Goal: Task Accomplishment & Management: Complete application form

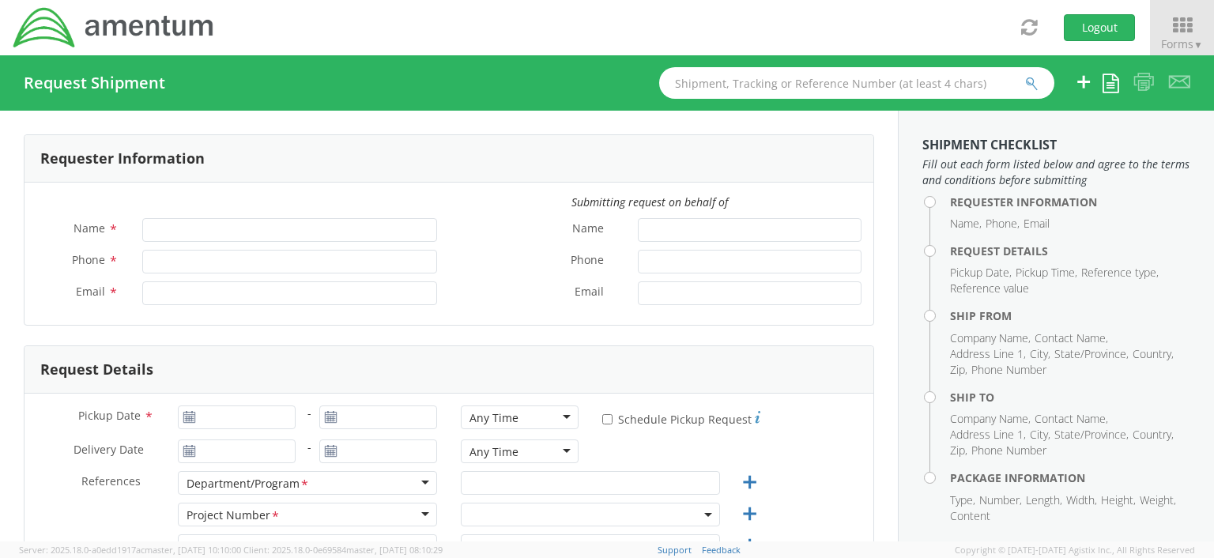
type input "[PERSON_NAME]"
type input "[PHONE_NUMBER]"
type input "[EMAIL_ADDRESS][DOMAIN_NAME]"
select select "OCCP.100054.00000"
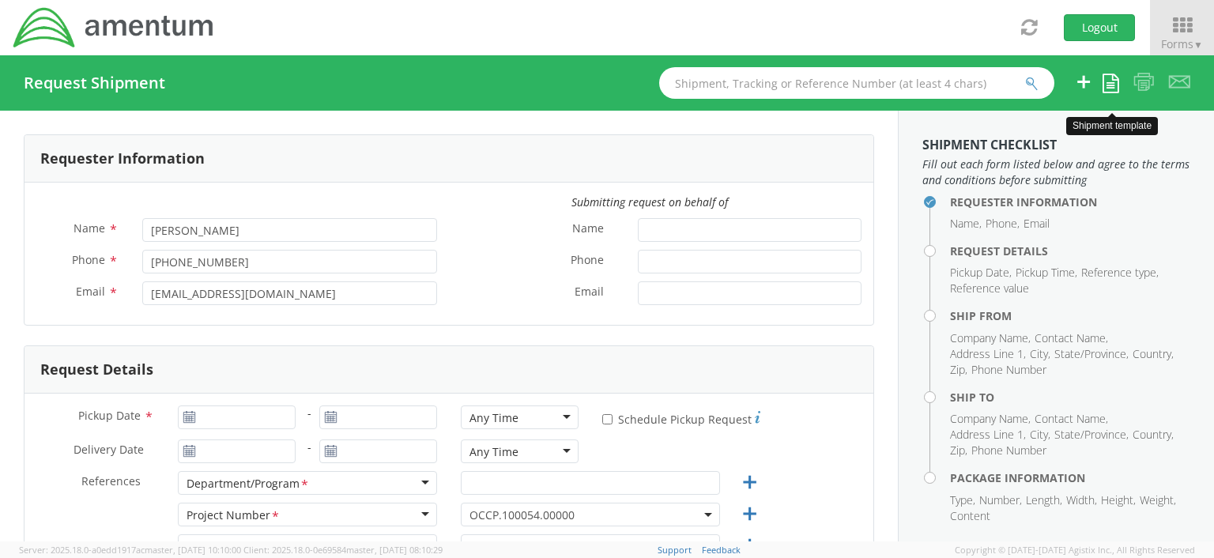
click at [1108, 83] on icon at bounding box center [1110, 82] width 17 height 19
click at [1038, 133] on link "Create from template" at bounding box center [1045, 132] width 145 height 21
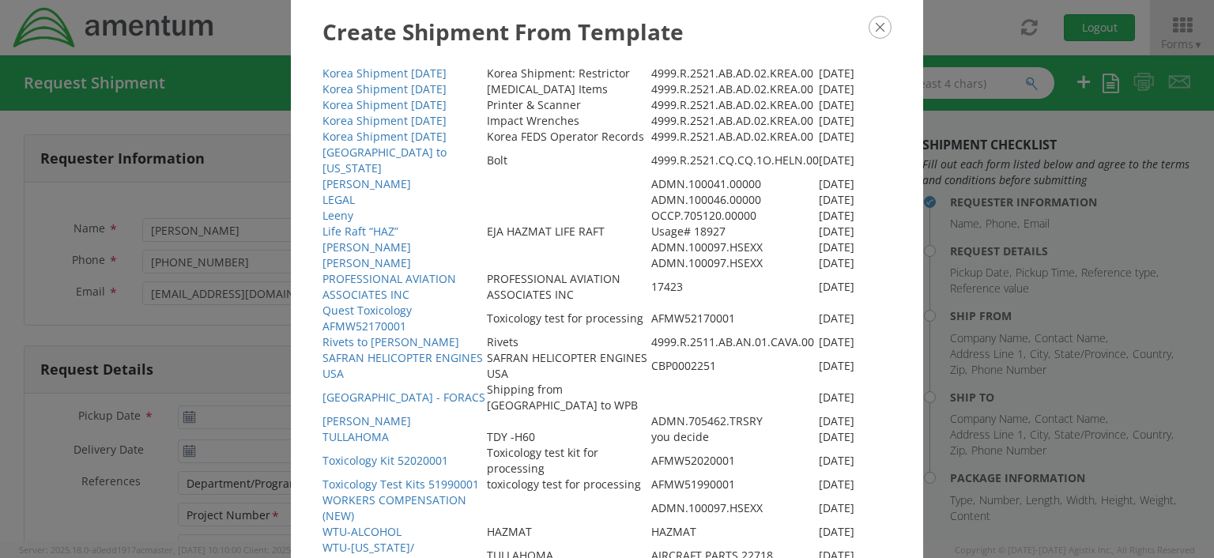
scroll to position [644, 0]
click at [329, 495] on link "WORKERS COMPENSATION (NEW)" at bounding box center [394, 505] width 144 height 31
type input "3019443100"
type input "[DATE]"
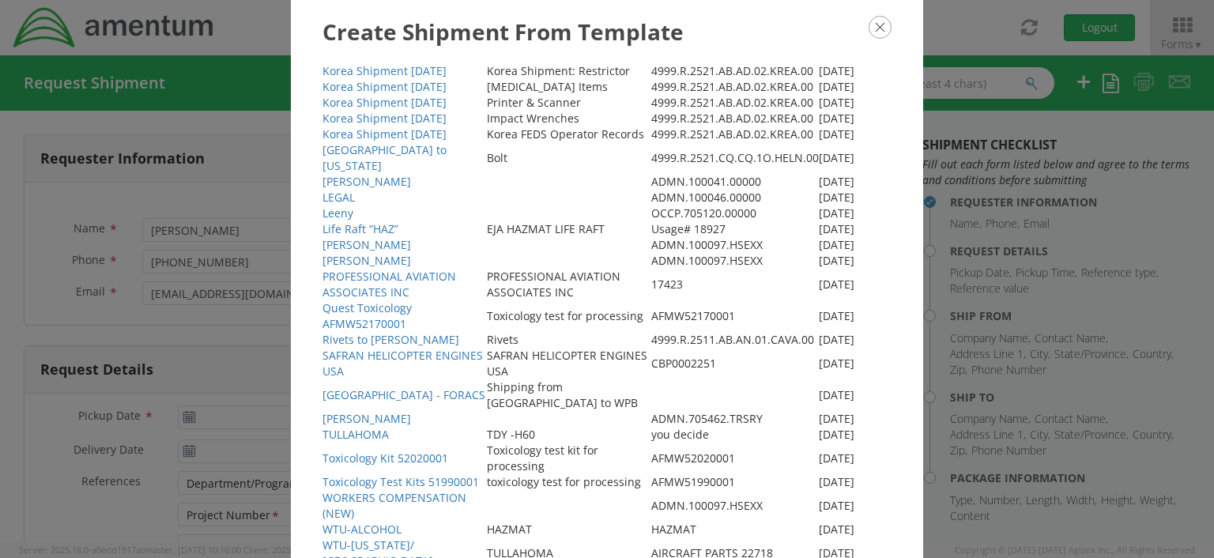
type input "workers compensation"
select select
type input "AMENTUM"
type input "20501 Seneca [PERSON_NAME]"
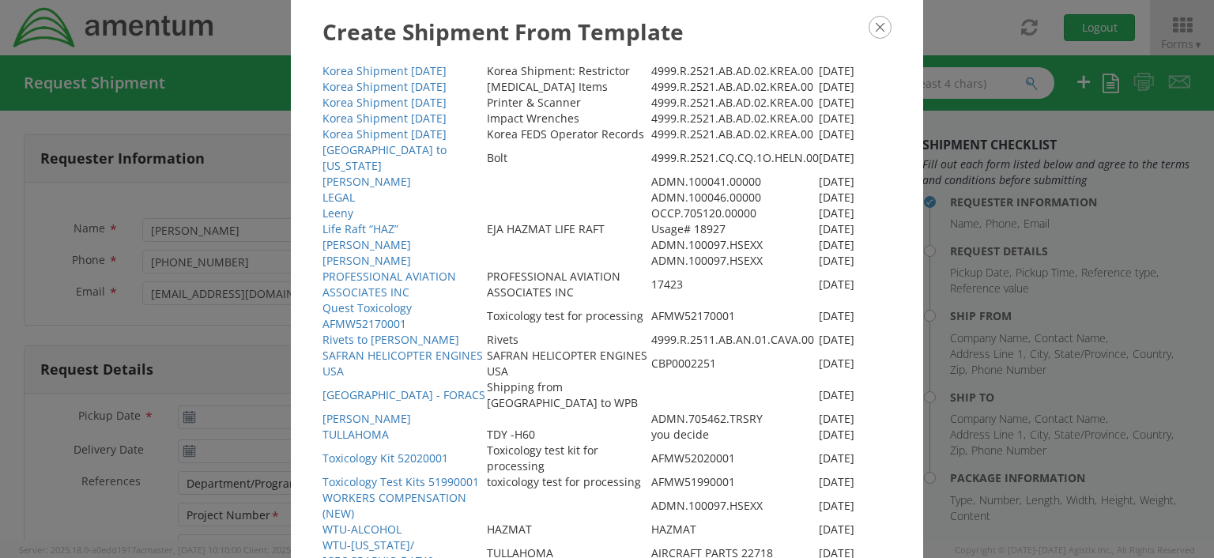
type input "Suite 200"
type input "[GEOGRAPHIC_DATA]"
type input "20876"
type input "[PERSON_NAME]"
type input "3019443100"
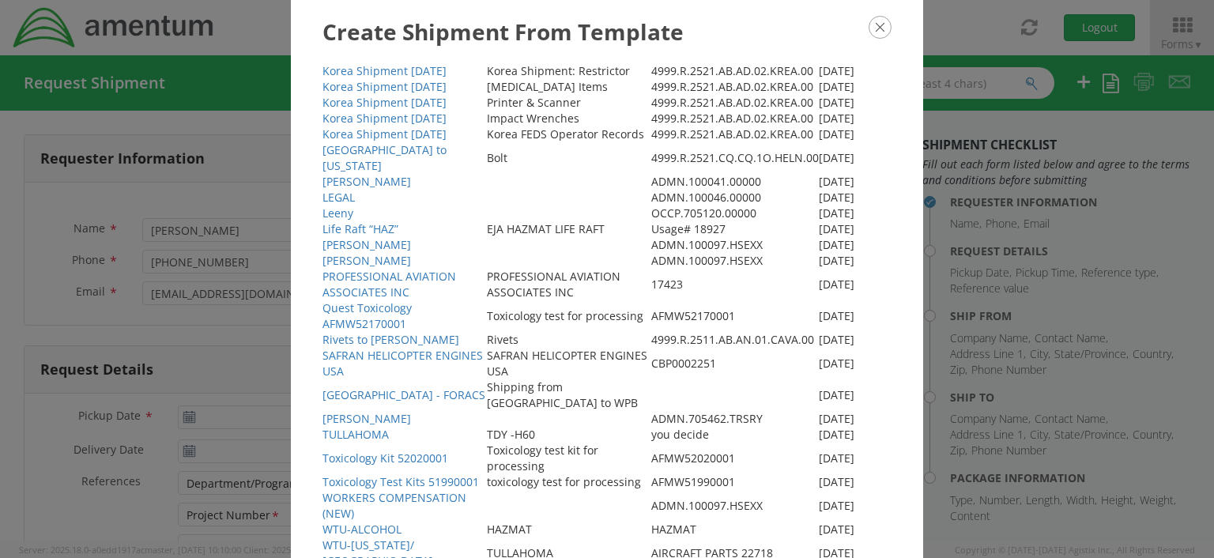
select select
type input "Amentum"
type input "[STREET_ADDRESS]"
type input "[GEOGRAPHIC_DATA]"
type input "76177"
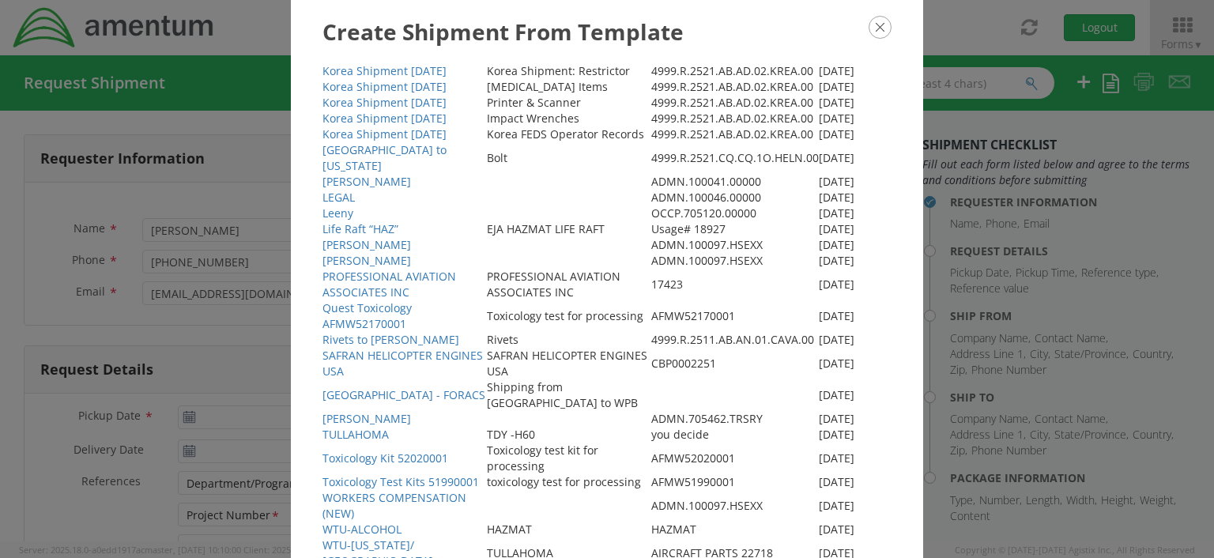
type input "[PERSON_NAME]"
type input "3466943901"
type input "1"
type input "9.5"
type input "12.5"
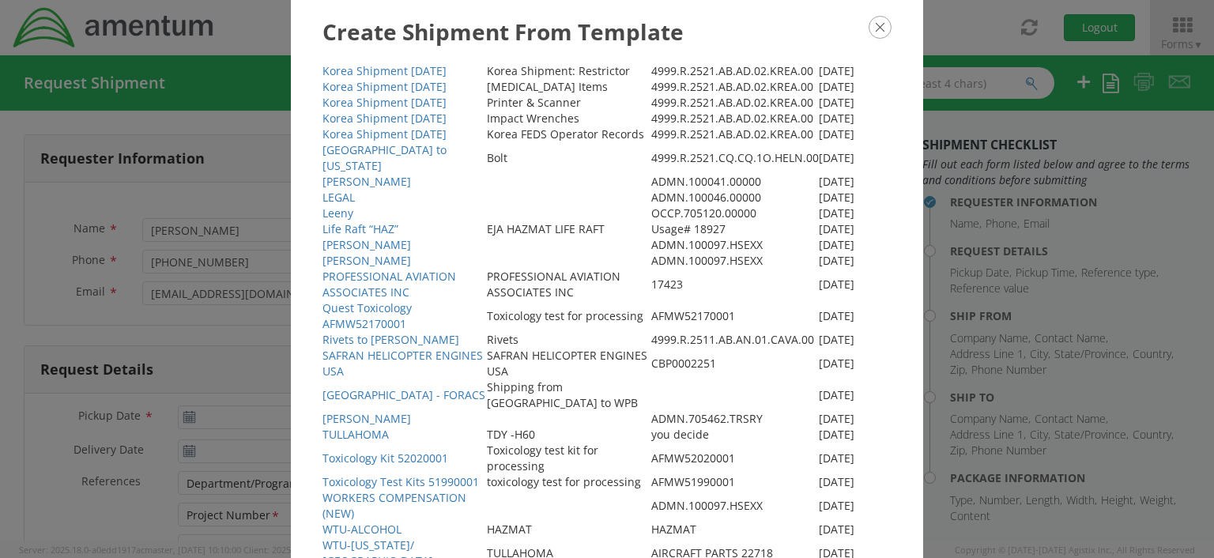
type input "0.25"
type input "1"
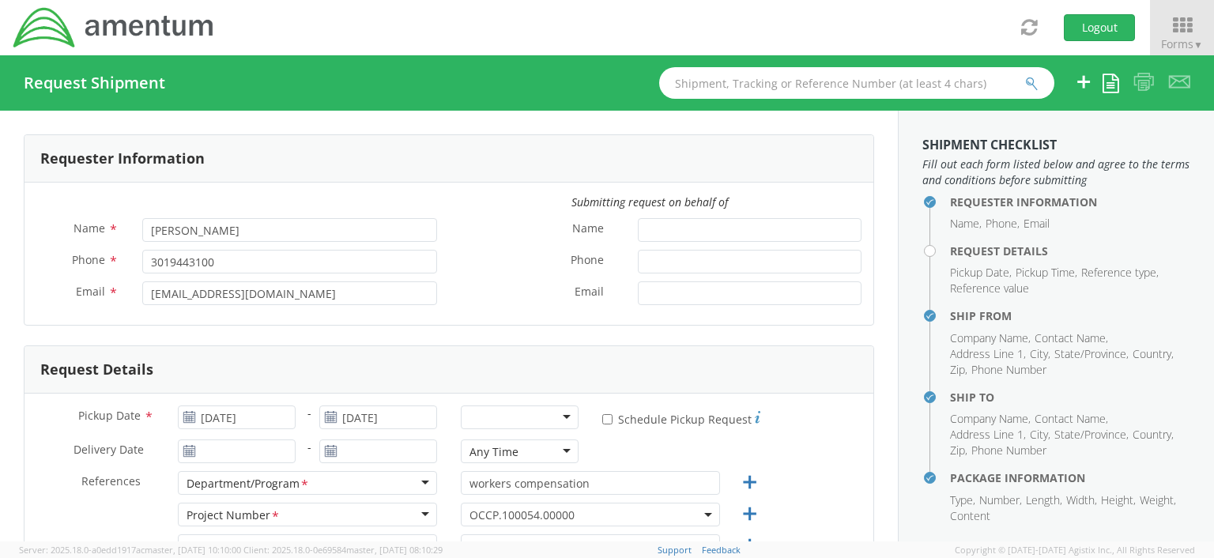
select select "ADMN.100097.HSEXX"
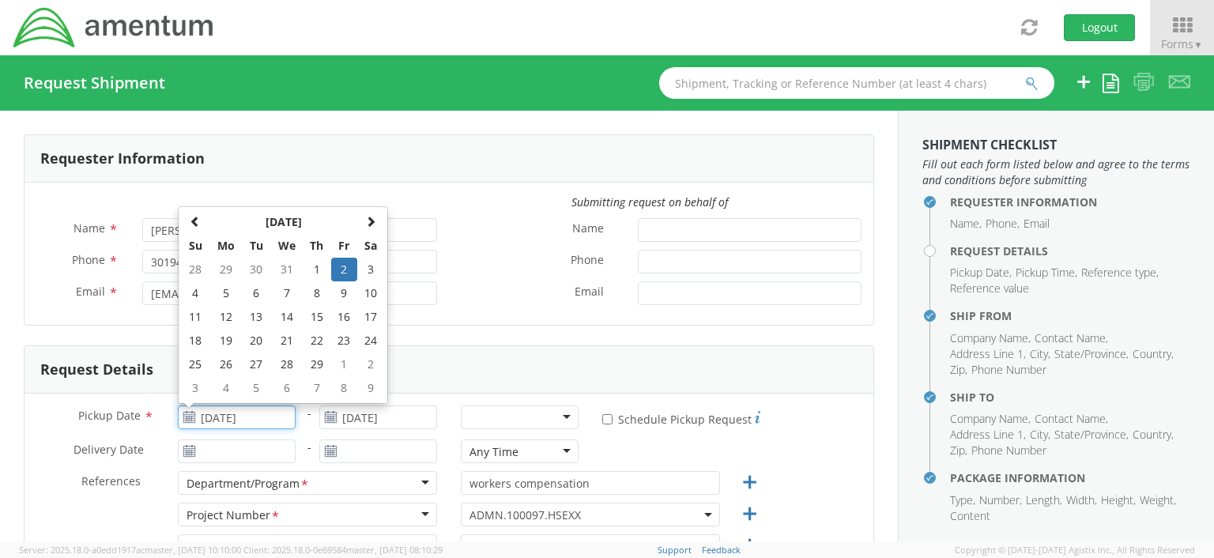
click at [281, 415] on input "[DATE]" at bounding box center [237, 417] width 118 height 24
click at [370, 220] on span at bounding box center [370, 221] width 11 height 11
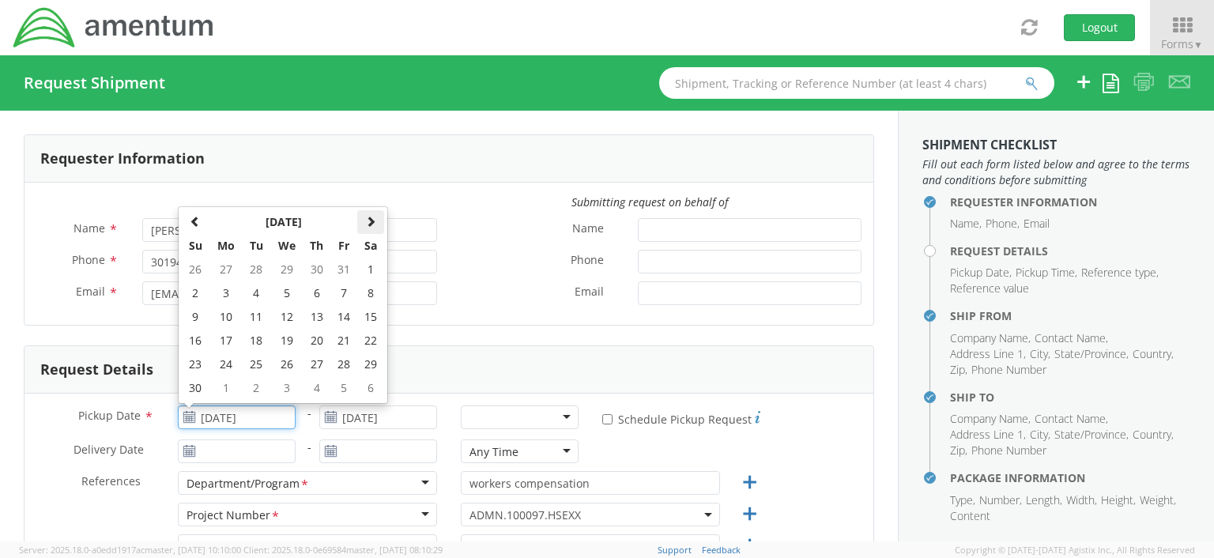
click at [370, 220] on span at bounding box center [370, 221] width 11 height 11
click at [370, 219] on span at bounding box center [370, 221] width 11 height 11
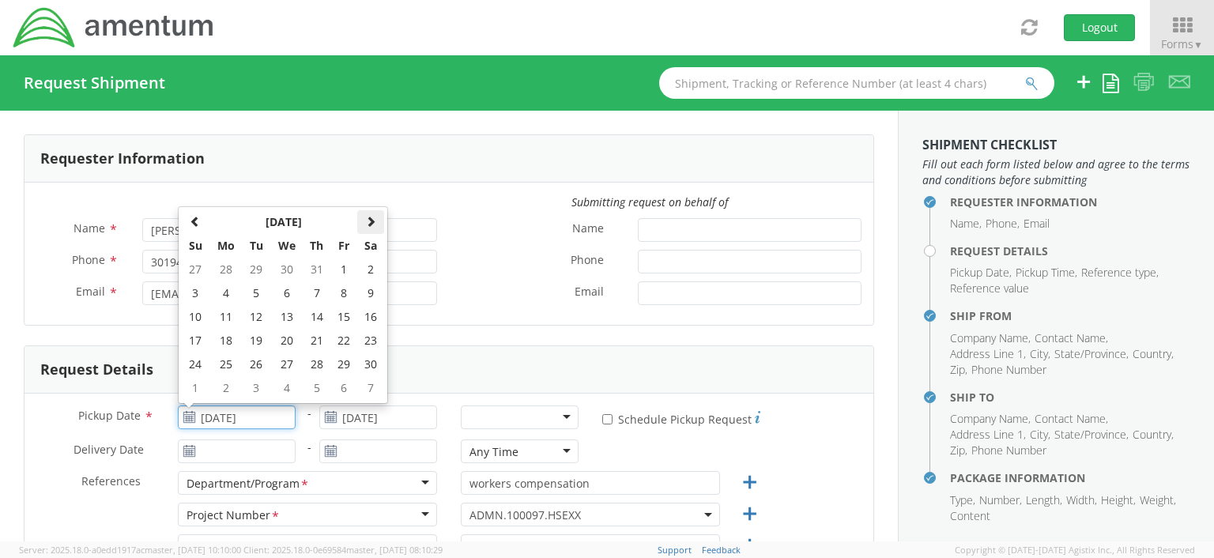
click at [370, 219] on span at bounding box center [370, 221] width 11 height 11
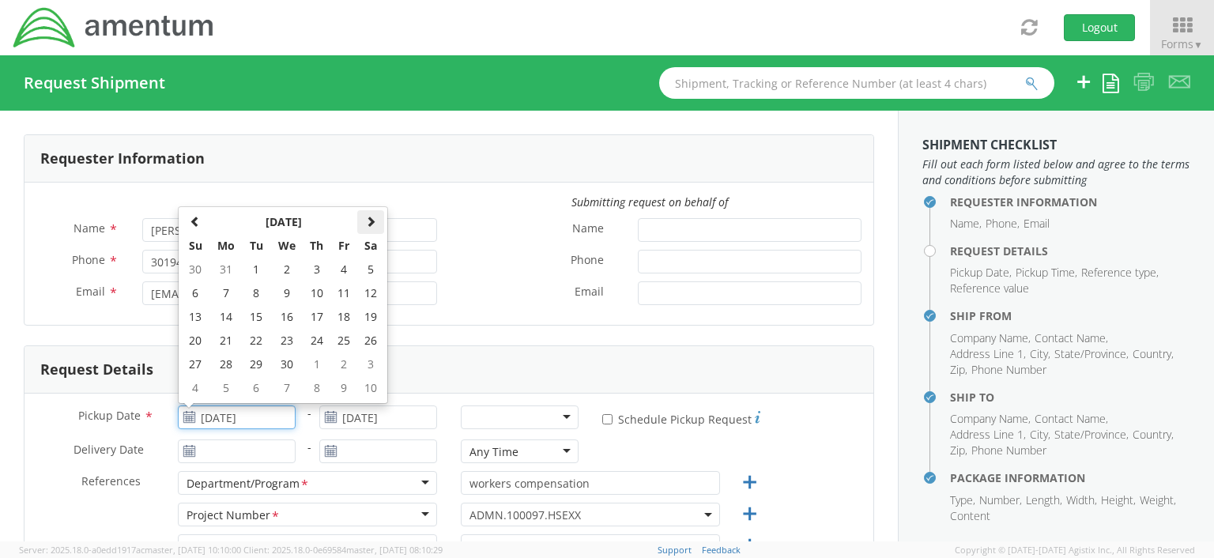
click at [370, 219] on span at bounding box center [370, 221] width 11 height 11
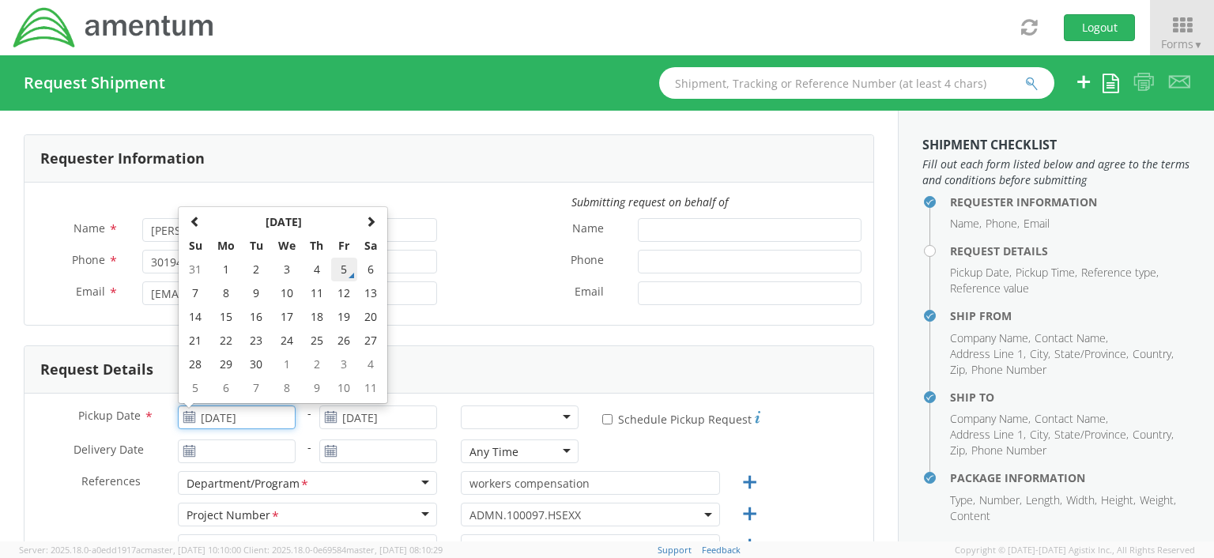
click at [354, 280] on td "5" at bounding box center [344, 270] width 27 height 24
type input "[DATE]"
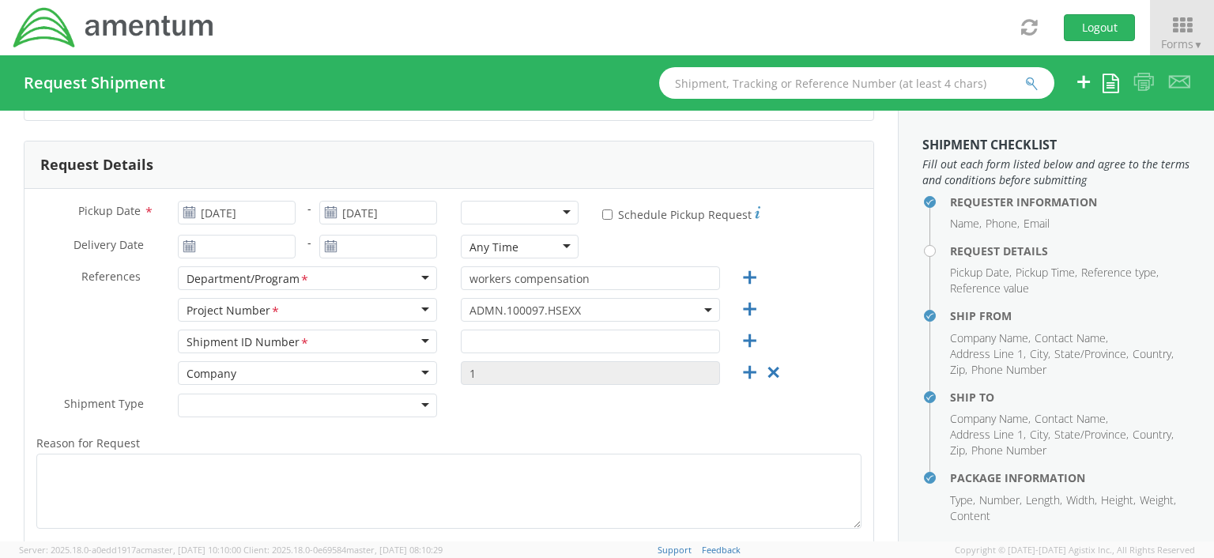
scroll to position [217, 0]
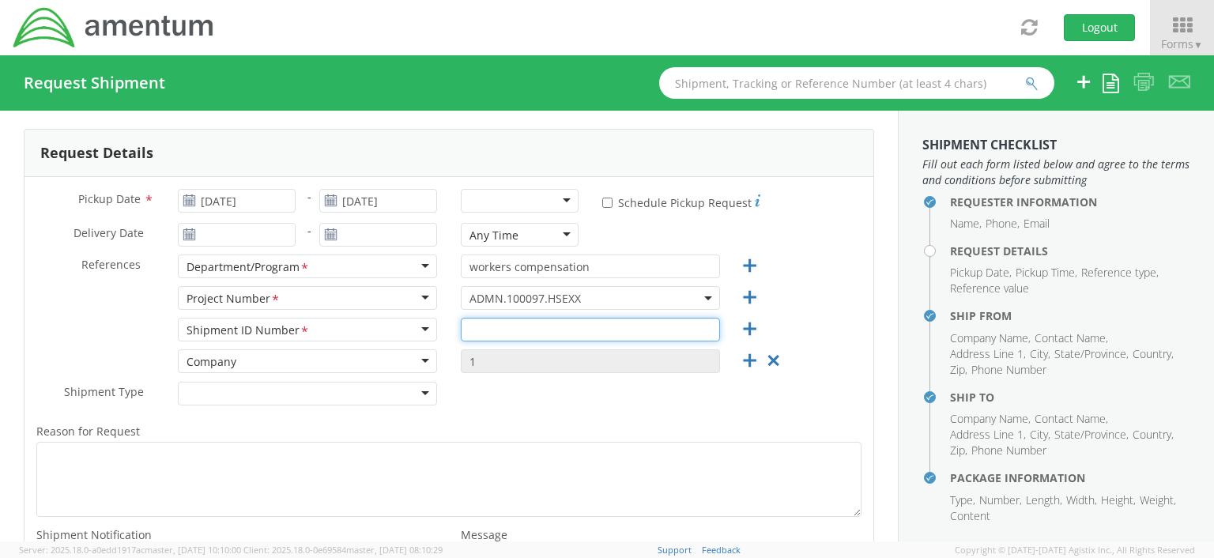
click at [469, 329] on input "text" at bounding box center [590, 330] width 259 height 24
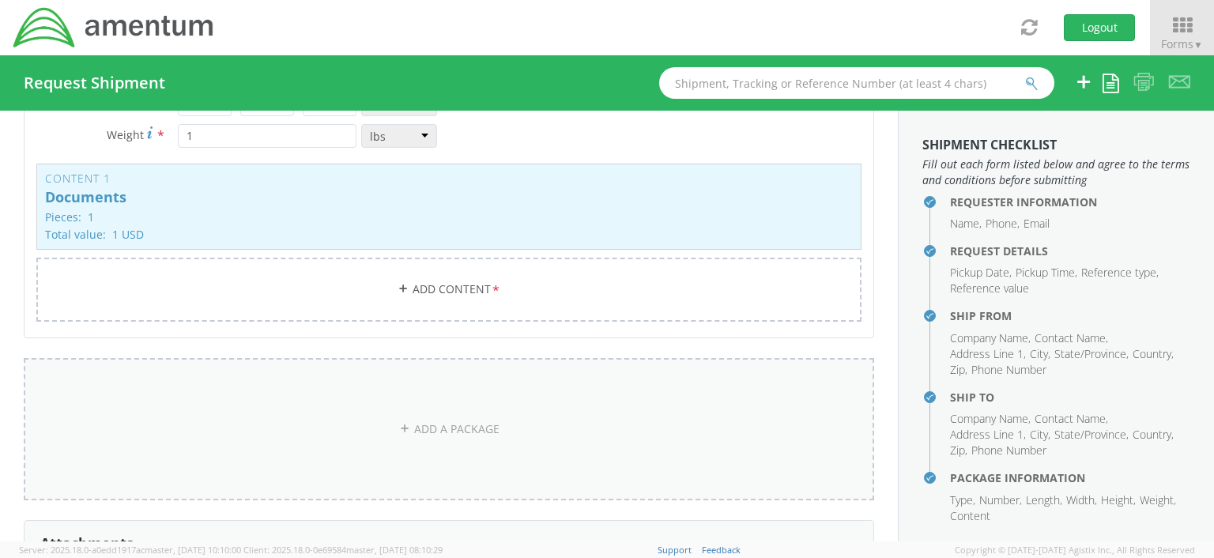
scroll to position [1463, 0]
type input "N/A"
click at [450, 284] on link "Add Content *" at bounding box center [448, 286] width 825 height 64
select select
type input "General Commodity"
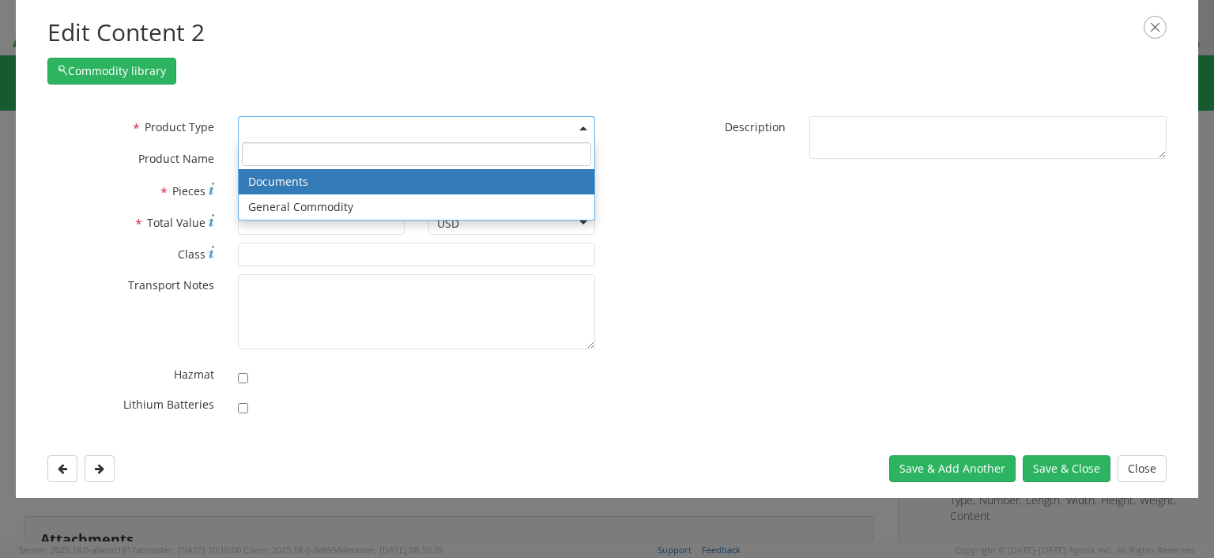
click at [579, 126] on b at bounding box center [583, 128] width 8 height 4
select select "DOCUMENT"
type input "Documents"
type input "1"
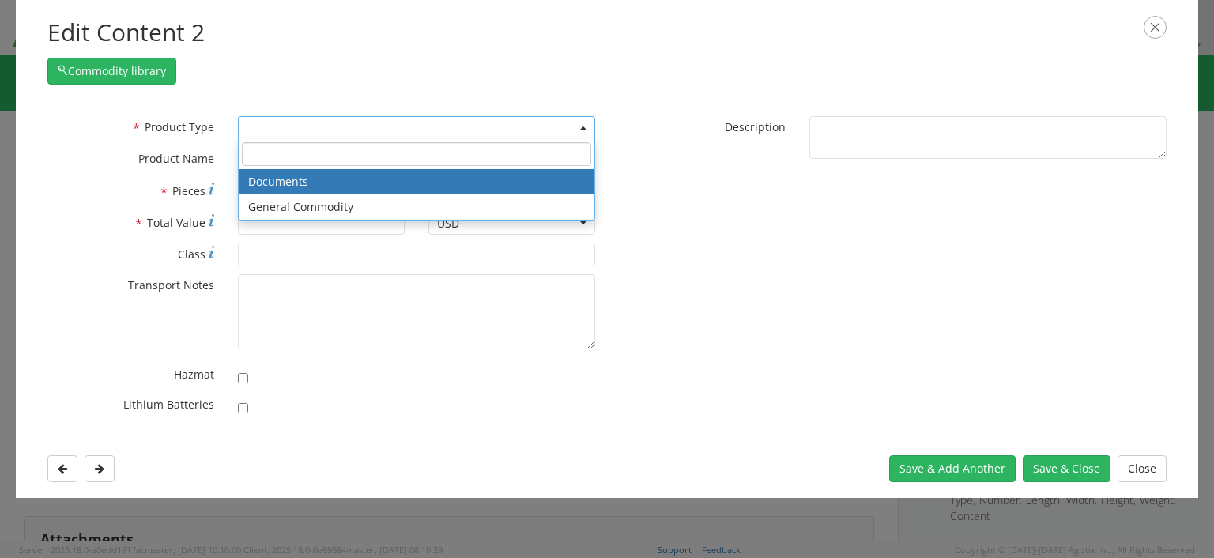
type textarea "Documents"
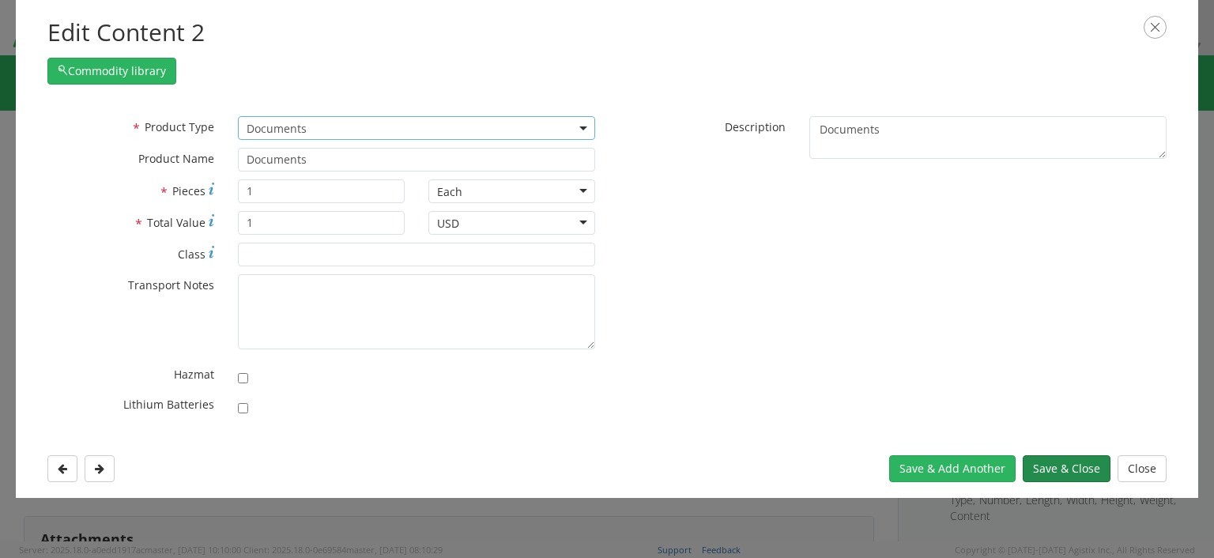
click at [1050, 469] on button "Save & Close" at bounding box center [1066, 468] width 88 height 27
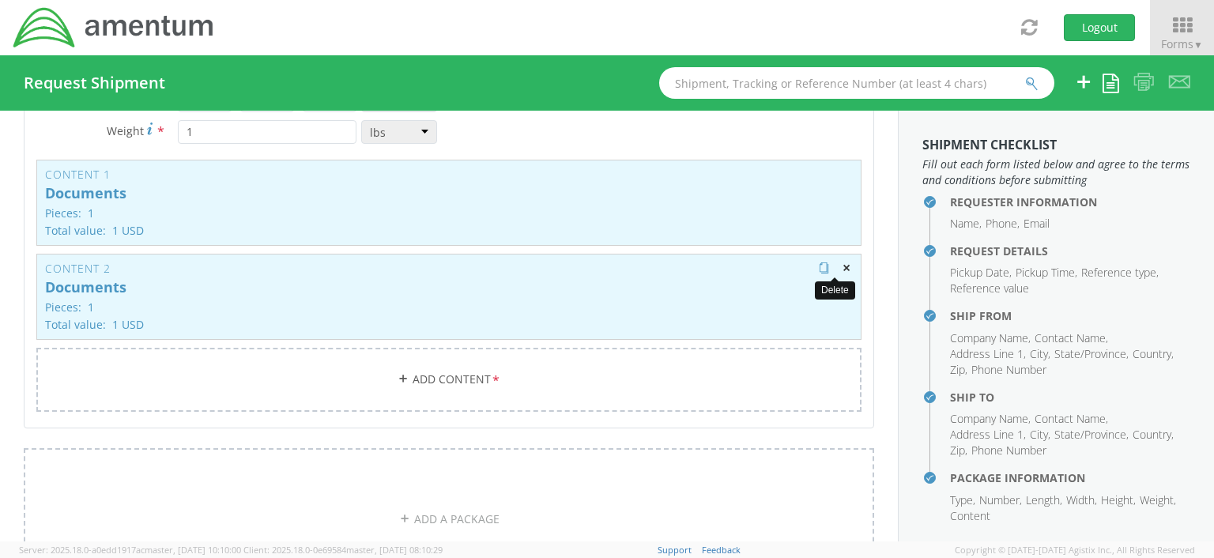
click at [841, 263] on span "button" at bounding box center [846, 267] width 11 height 11
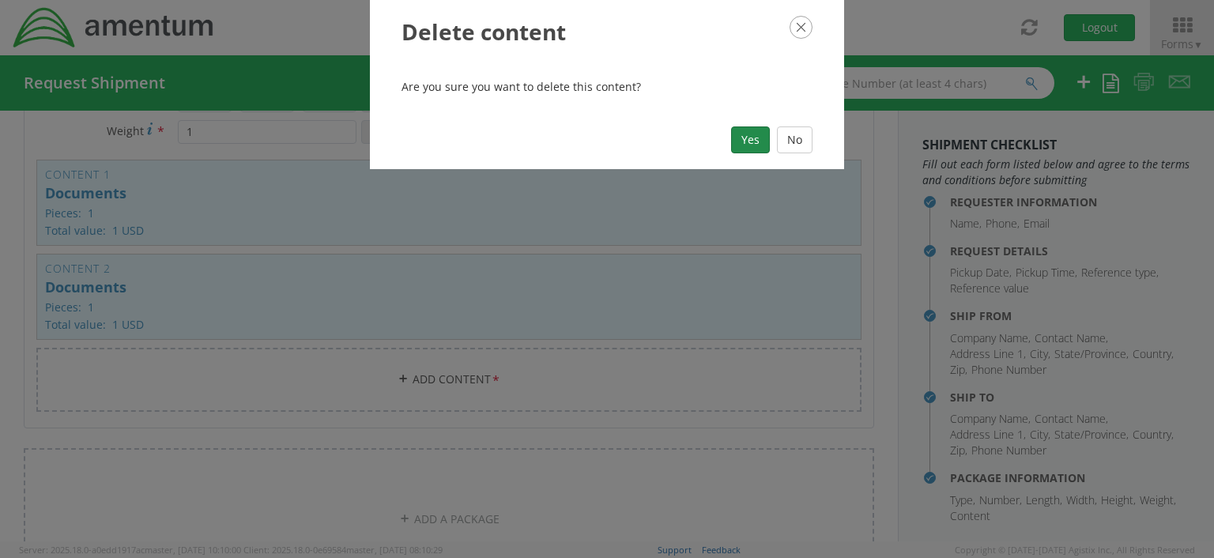
click at [755, 134] on button "Yes" at bounding box center [750, 139] width 39 height 27
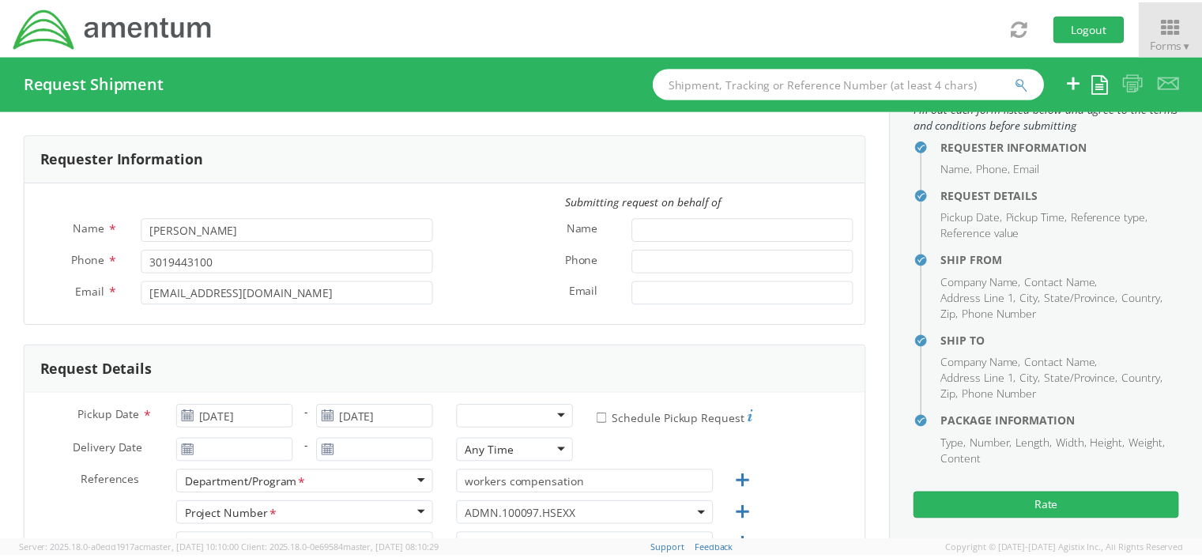
scroll to position [66, 0]
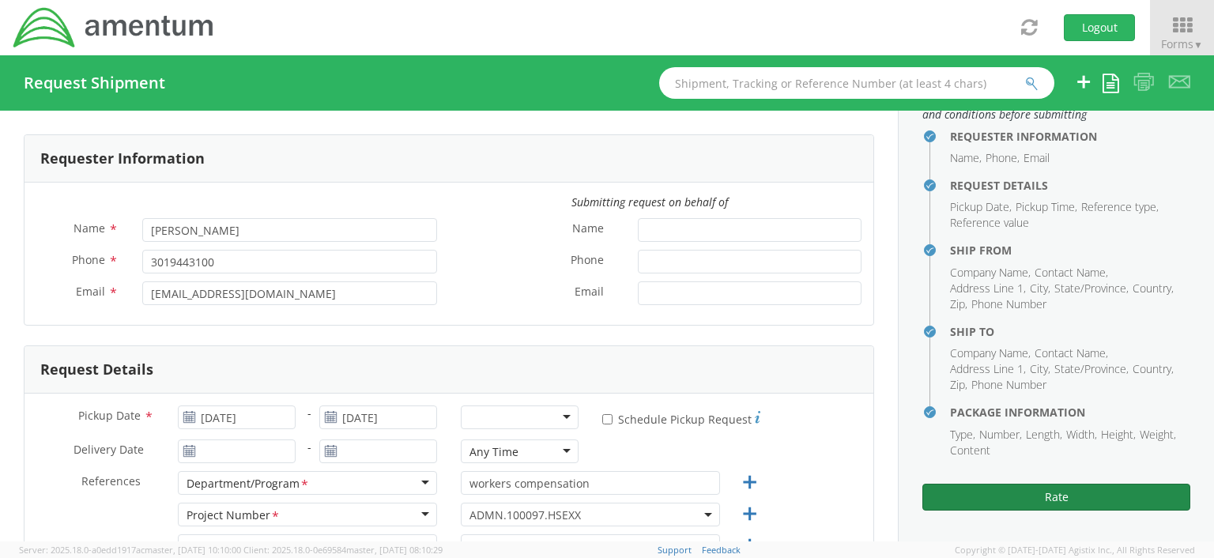
click at [1056, 495] on button "Rate" at bounding box center [1056, 497] width 268 height 27
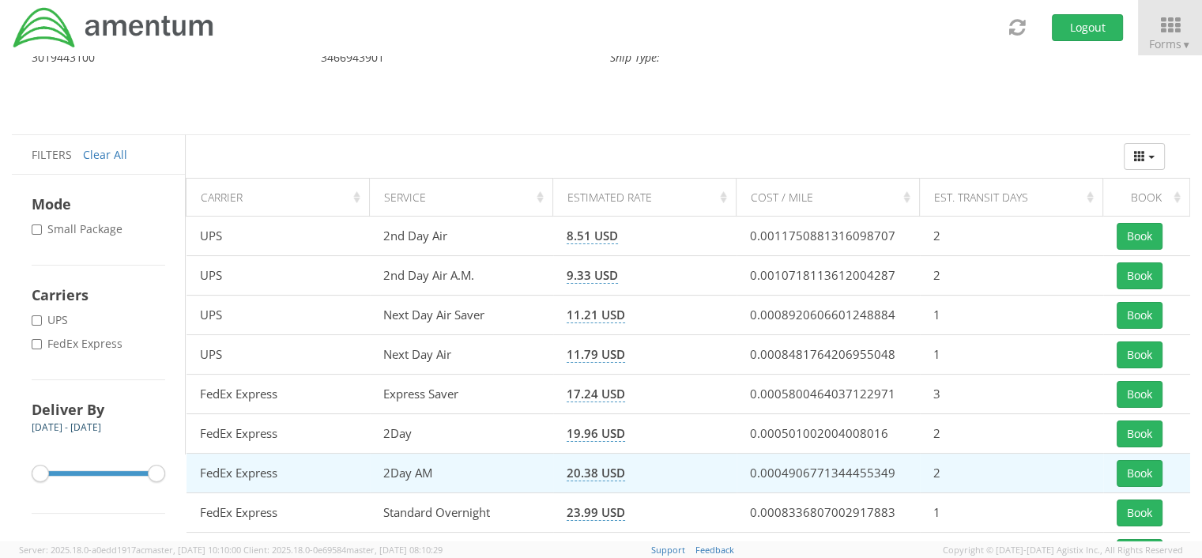
scroll to position [88, 0]
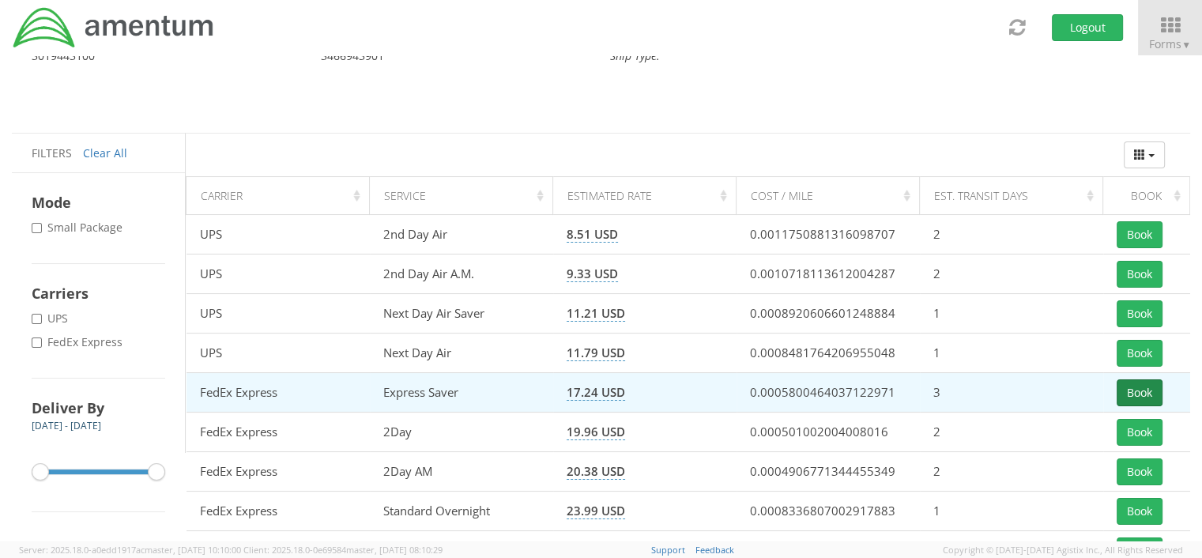
click at [1135, 393] on button "Book" at bounding box center [1140, 392] width 46 height 27
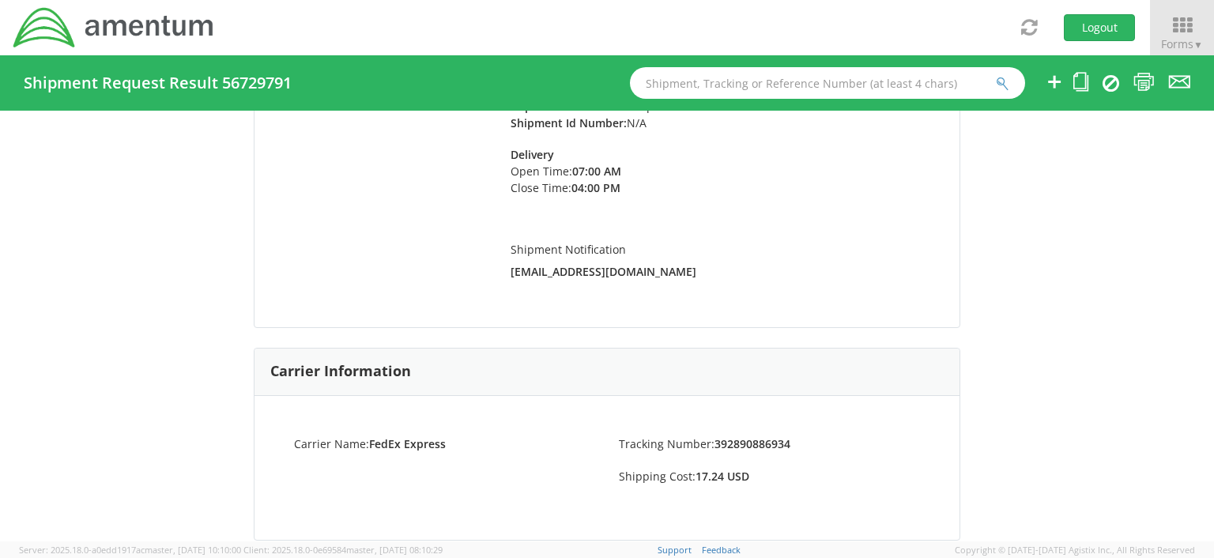
scroll to position [262, 0]
click at [1146, 81] on icon at bounding box center [1143, 82] width 21 height 20
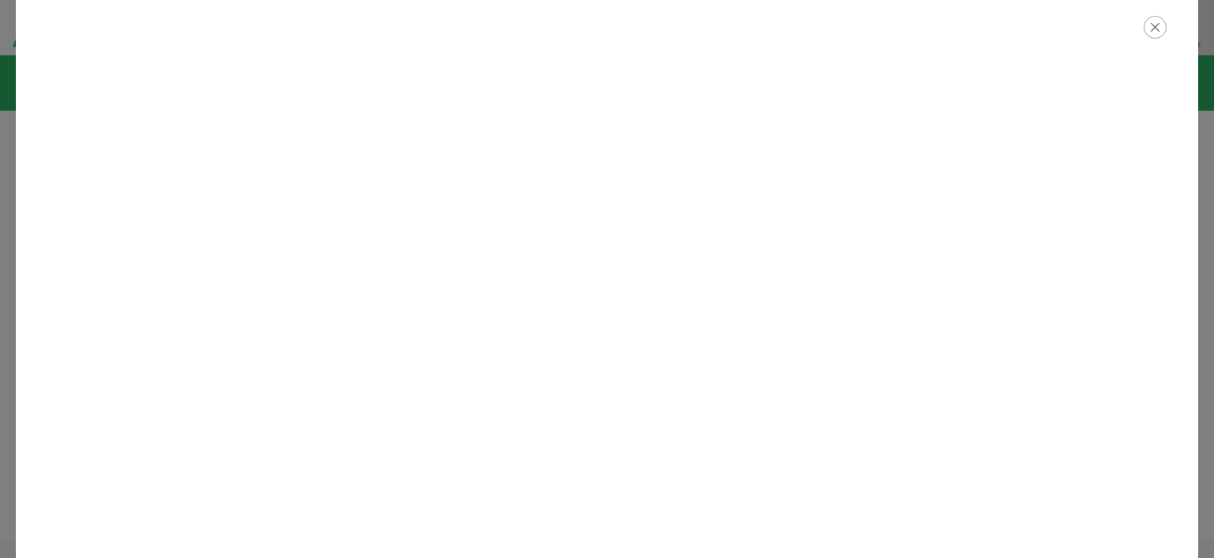
click at [1152, 27] on icon "button" at bounding box center [1154, 27] width 23 height 23
